Goal: Task Accomplishment & Management: Manage account settings

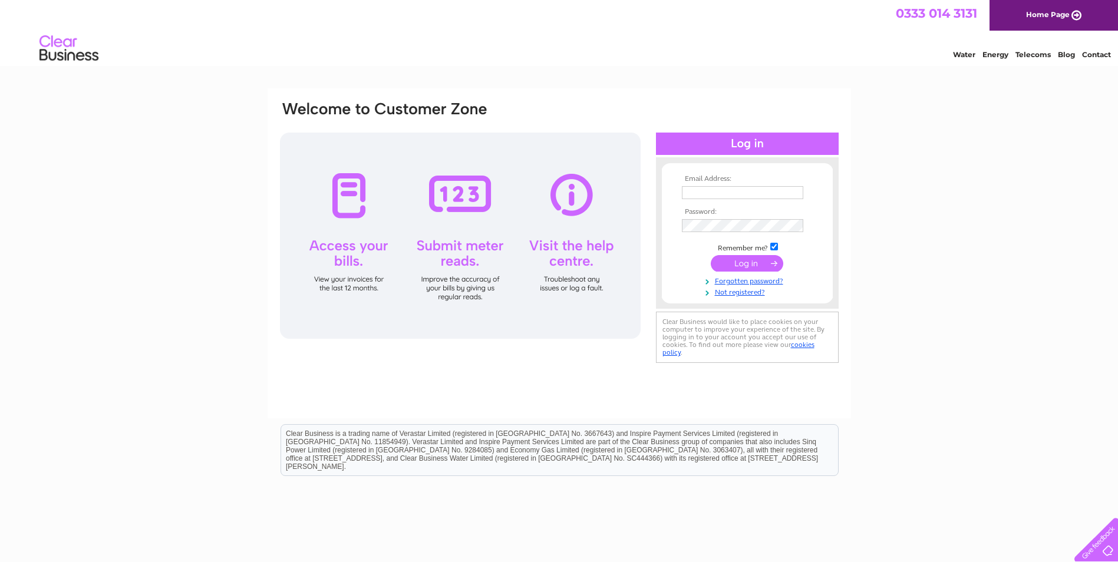
type input "[EMAIL_ADDRESS][DOMAIN_NAME]"
click at [744, 266] on input "submit" at bounding box center [747, 263] width 72 height 17
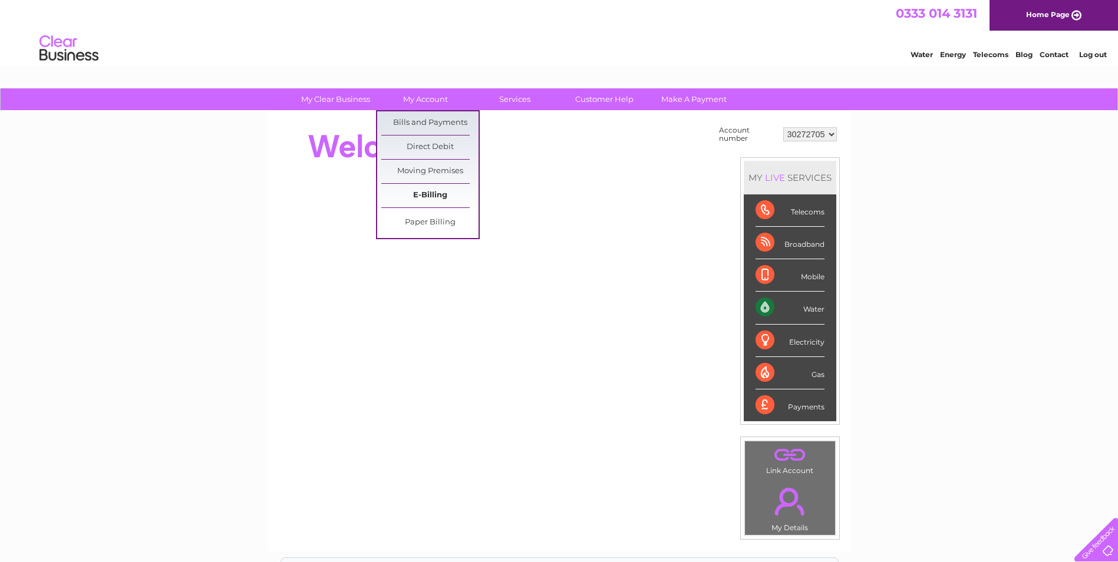
click at [424, 195] on link "E-Billing" at bounding box center [429, 196] width 97 height 24
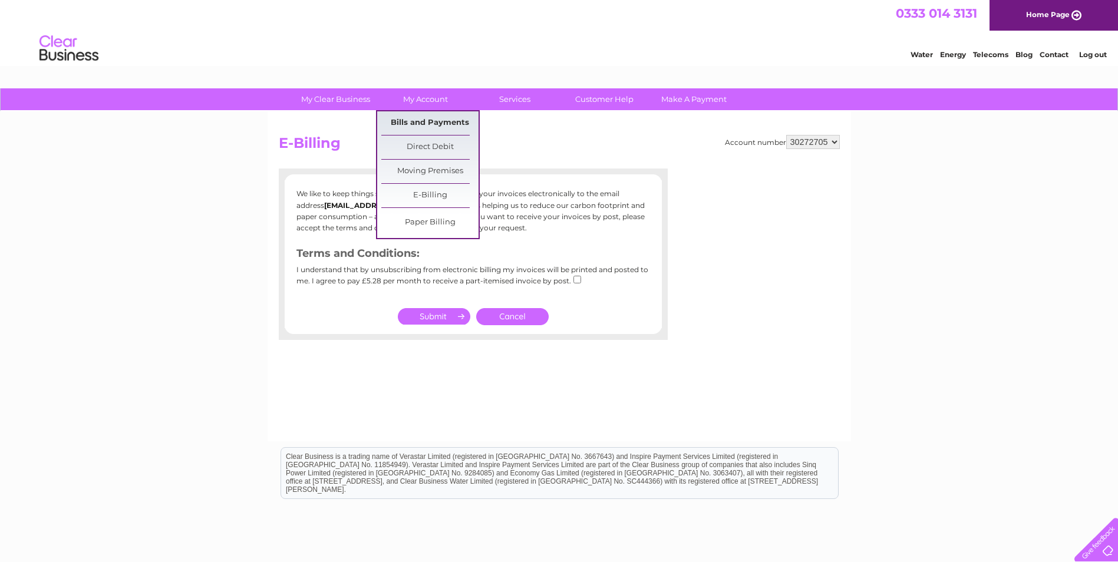
click at [427, 128] on link "Bills and Payments" at bounding box center [429, 123] width 97 height 24
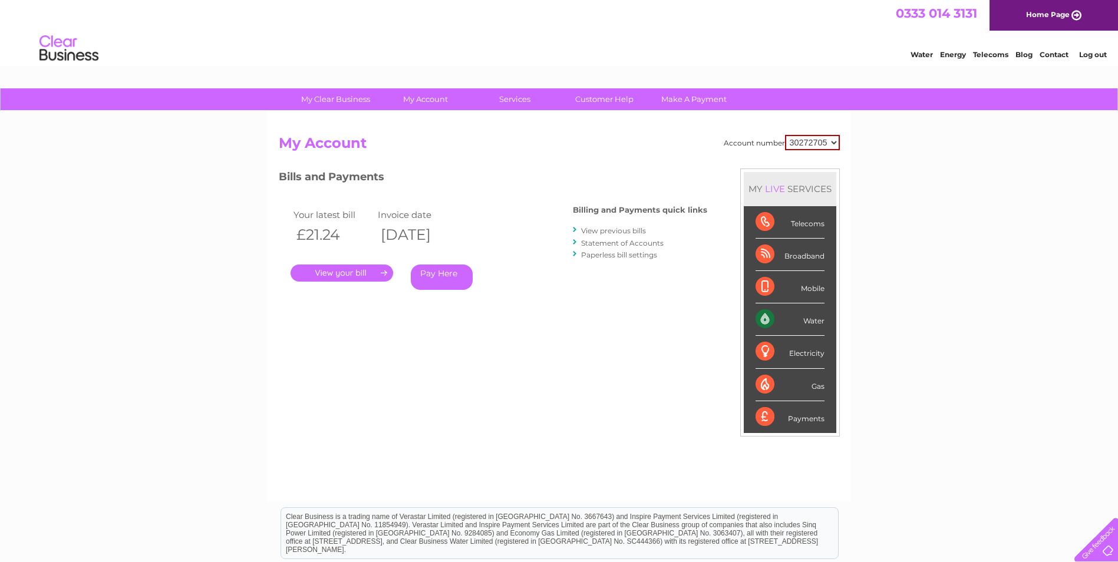
click at [355, 272] on link "." at bounding box center [342, 273] width 103 height 17
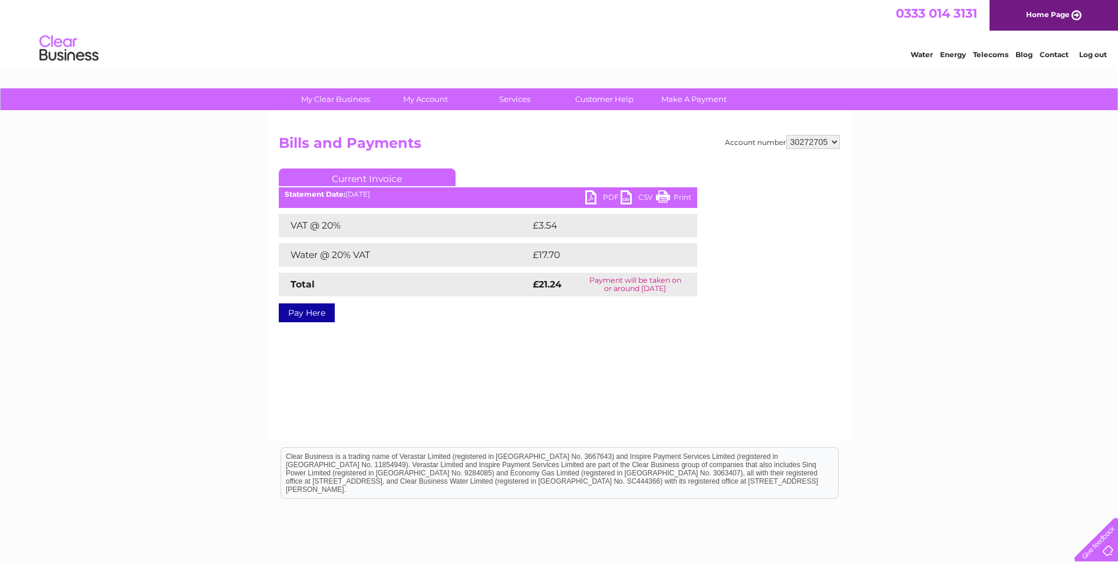
click at [593, 199] on link "PDF" at bounding box center [602, 198] width 35 height 17
